Goal: Entertainment & Leisure: Consume media (video, audio)

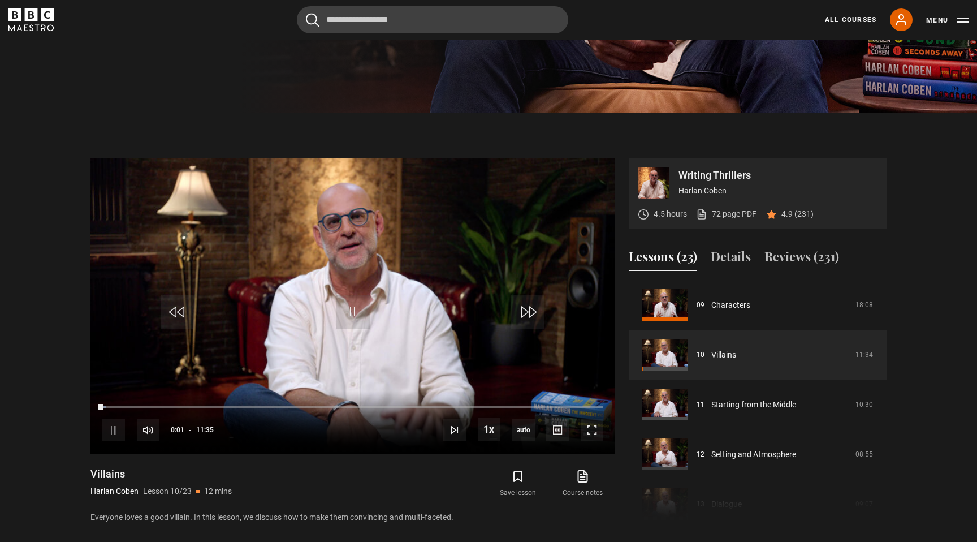
scroll to position [445, 0]
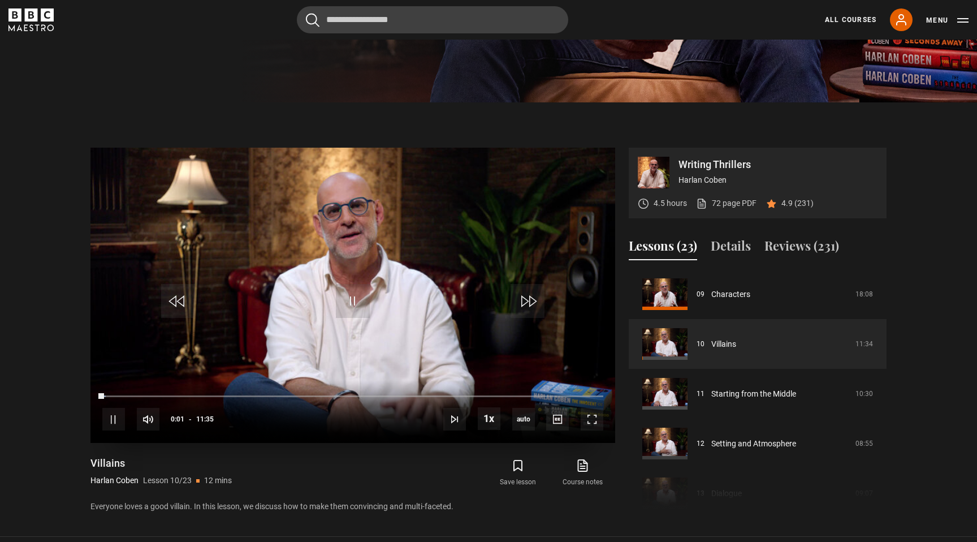
click at [328, 285] on video "Video Player" at bounding box center [352, 295] width 525 height 295
